Goal: Task Accomplishment & Management: Use online tool/utility

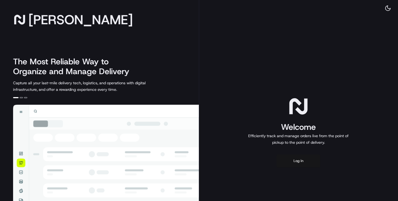
drag, startPoint x: 299, startPoint y: 164, endPoint x: 292, endPoint y: 158, distance: 9.3
click at [299, 164] on button "Log in" at bounding box center [298, 160] width 44 height 13
